Goal: Find specific page/section: Find specific page/section

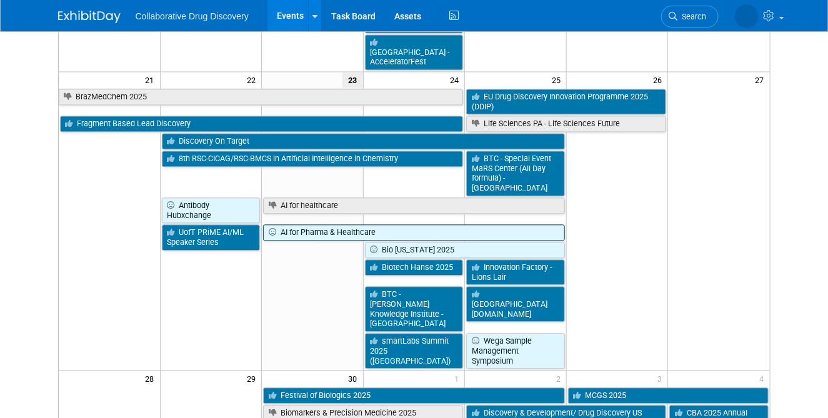
scroll to position [955, 0]
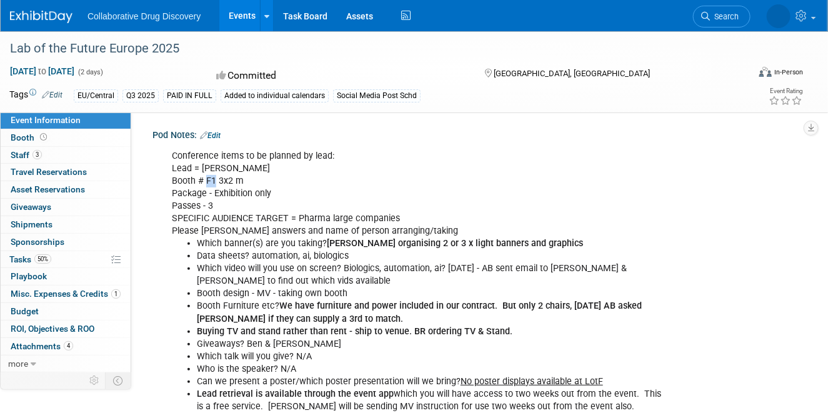
drag, startPoint x: 214, startPoint y: 179, endPoint x: 207, endPoint y: 179, distance: 6.9
click at [207, 179] on div "Conference items to be planned by lead: Lead = [PERSON_NAME] # F1 3x2 m Package…" at bounding box center [419, 282] width 512 height 276
copy div "F1"
